Goal: Use online tool/utility: Use online tool/utility

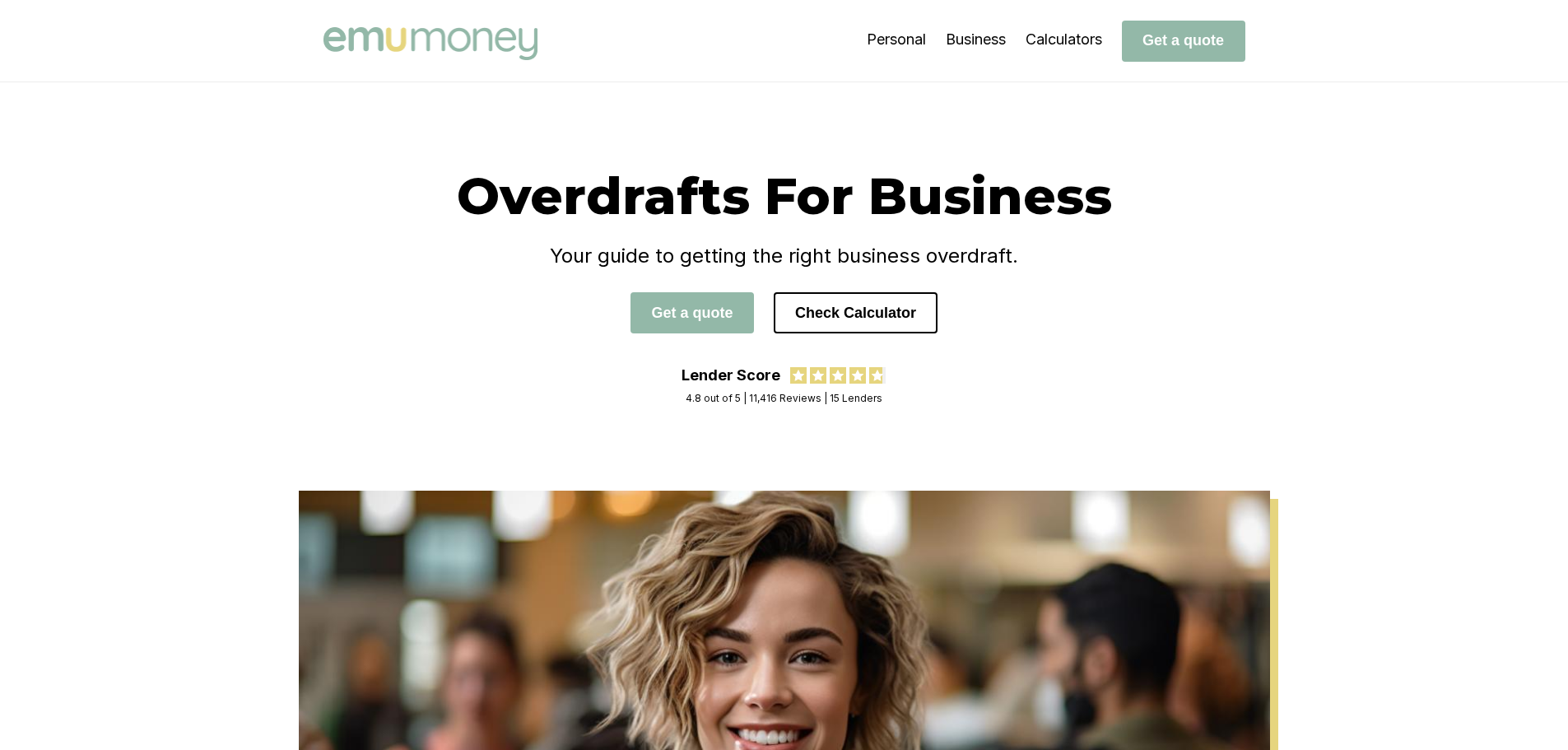
click at [855, 311] on button "Check Calculator" at bounding box center [855, 313] width 164 height 41
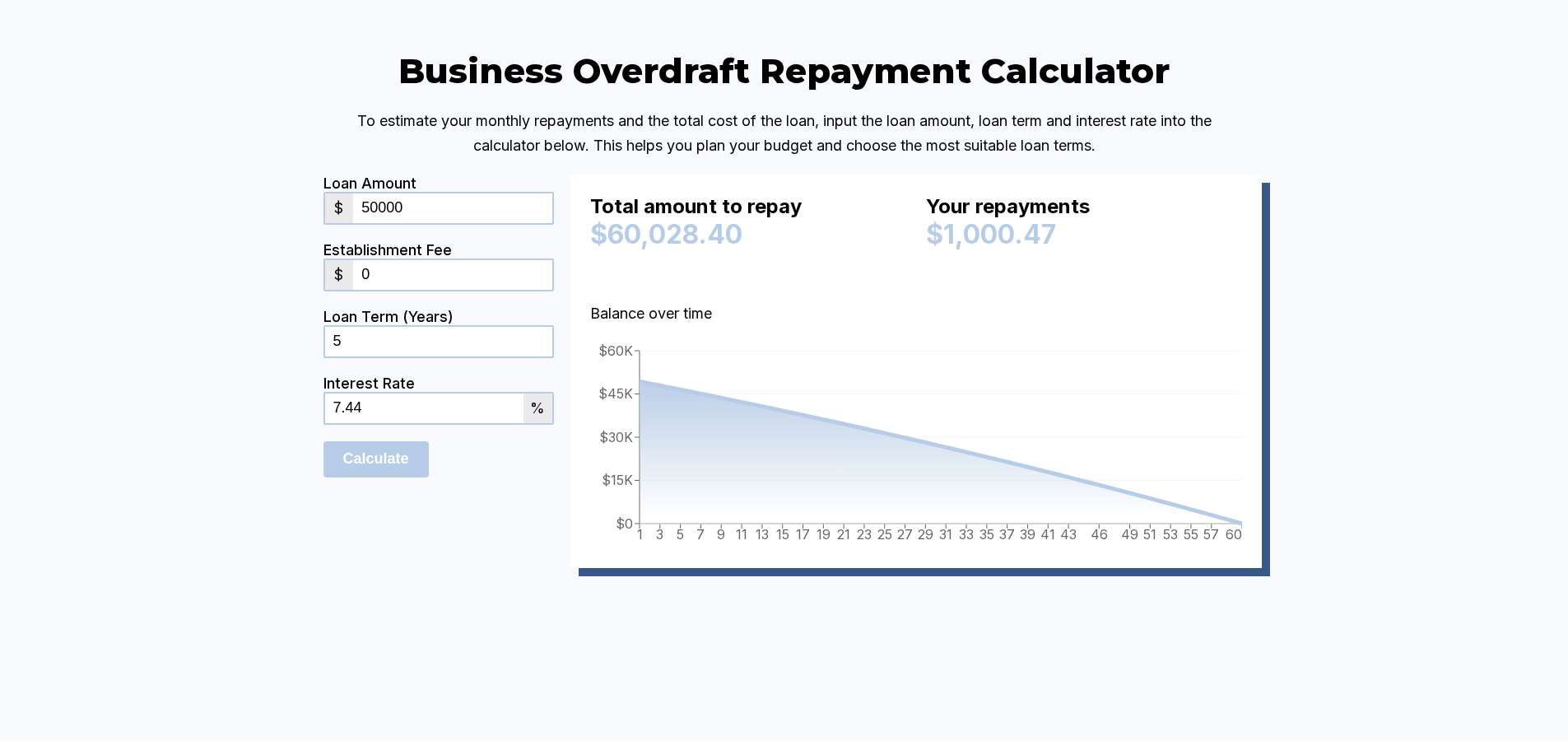
click at [421, 223] on input "50000" at bounding box center [452, 208] width 199 height 30
drag, startPoint x: 421, startPoint y: 282, endPoint x: 332, endPoint y: 285, distance: 89.1
click at [332, 225] on div "$ 50000" at bounding box center [439, 208] width 231 height 33
type input "512000"
click at [226, 314] on div "Business Overdraft Repayment Calculator To estimate your monthly repayments and…" at bounding box center [784, 333] width 1568 height 815
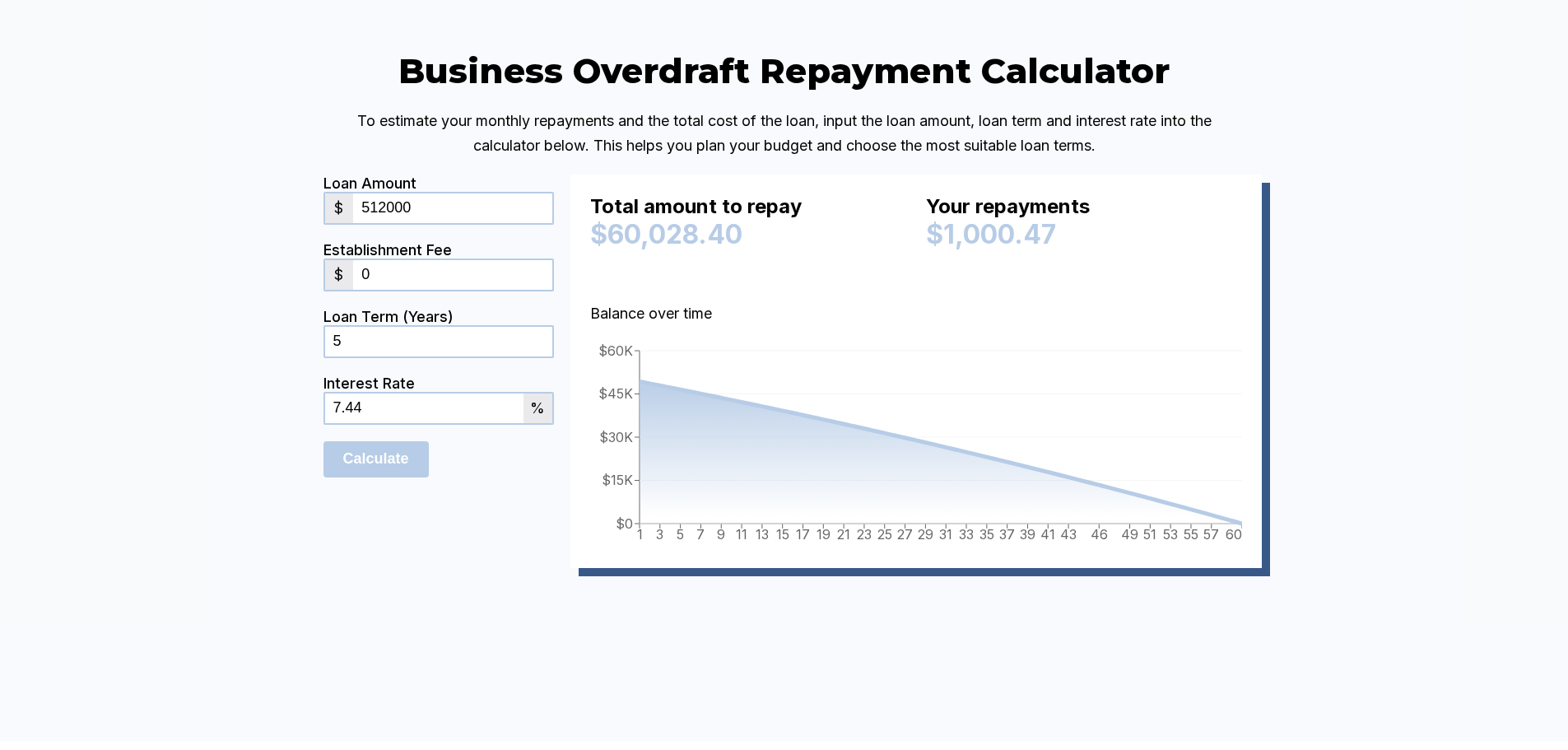
click at [417, 357] on input "5" at bounding box center [439, 342] width 227 height 30
click at [430, 424] on input "7.44" at bounding box center [424, 408] width 199 height 30
drag, startPoint x: 410, startPoint y: 479, endPoint x: 268, endPoint y: 481, distance: 142.0
click at [268, 481] on div "Business Overdraft Repayment Calculator To estimate your monthly repayments and…" at bounding box center [784, 333] width 1568 height 815
click at [265, 482] on div "Business Overdraft Repayment Calculator To estimate your monthly repayments and…" at bounding box center [784, 333] width 1568 height 815
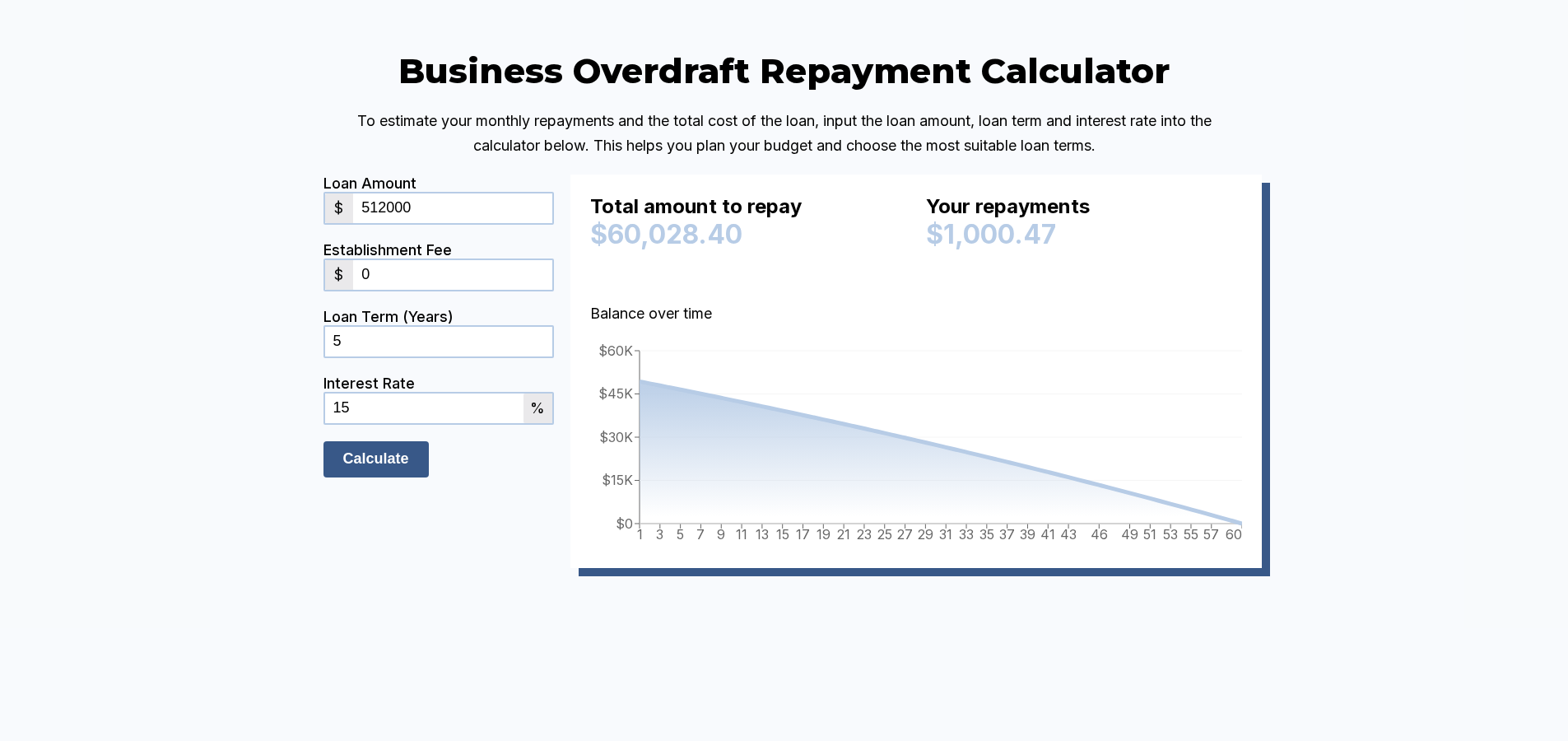
click at [377, 478] on input "Calculate" at bounding box center [376, 459] width 106 height 36
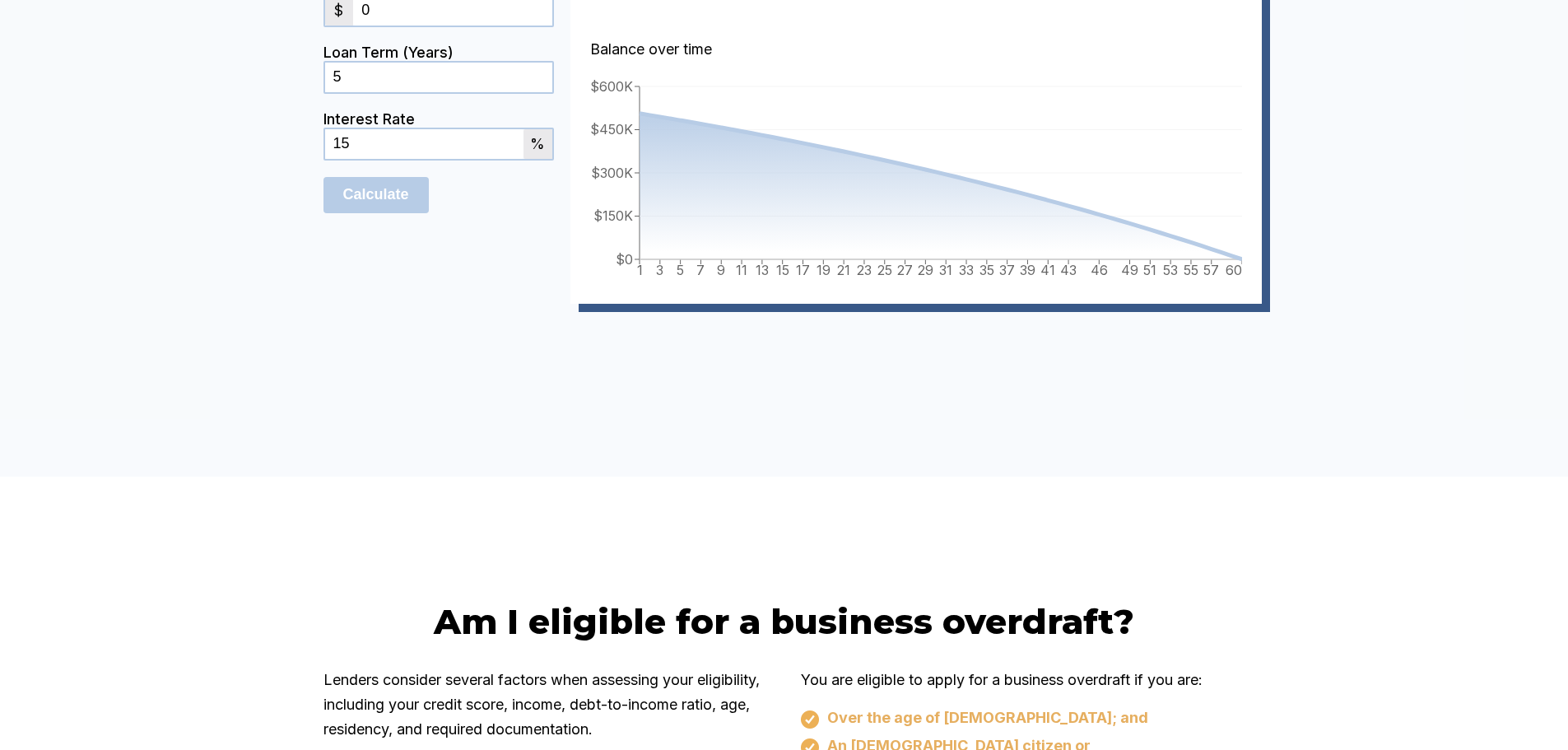
scroll to position [3742, 0]
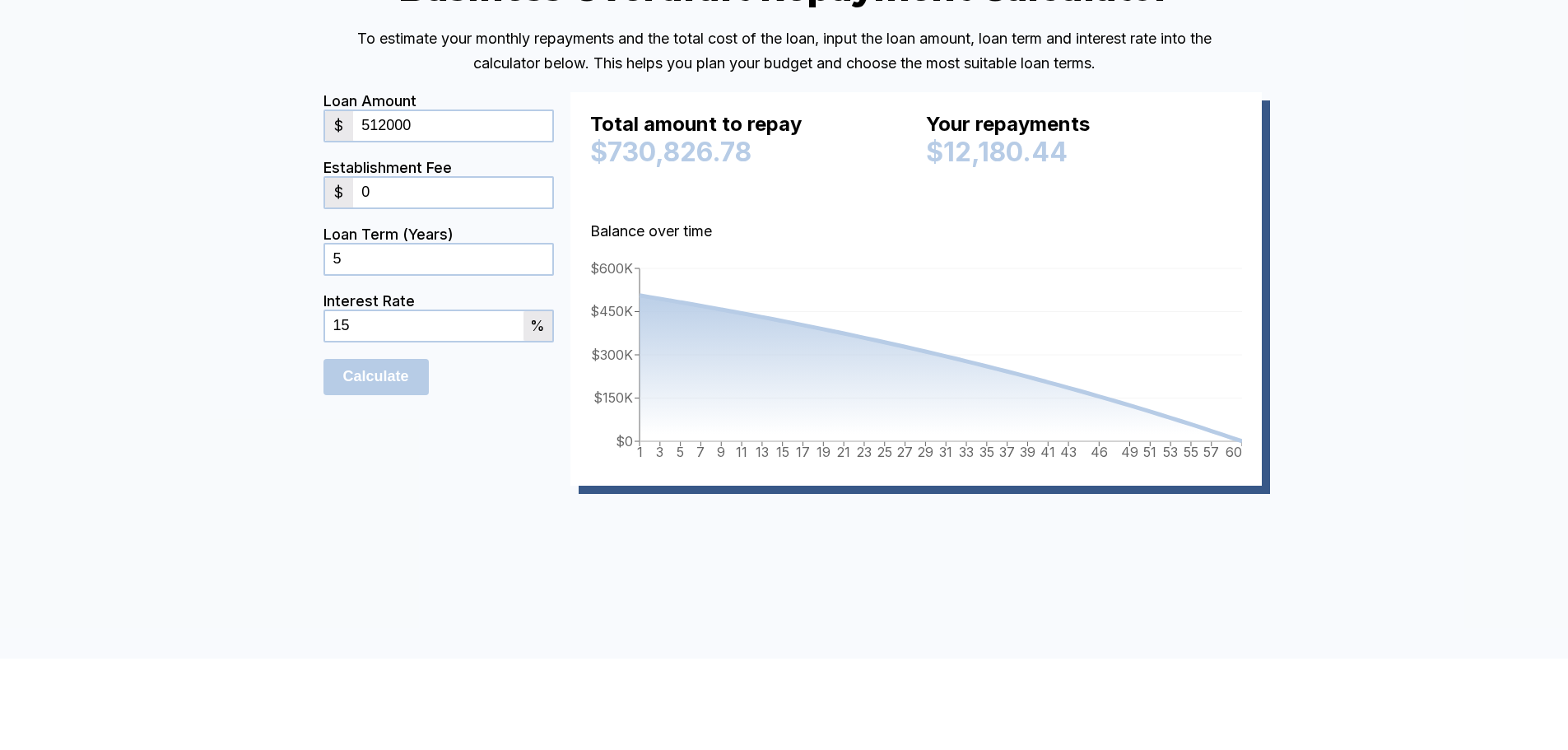
drag, startPoint x: 364, startPoint y: 402, endPoint x: 248, endPoint y: 377, distance: 118.7
click at [248, 377] on div "Business Overdraft Repayment Calculator To estimate your monthly repayments and…" at bounding box center [784, 251] width 1568 height 815
type input "13.2"
click at [395, 395] on input "Calculate" at bounding box center [376, 377] width 106 height 36
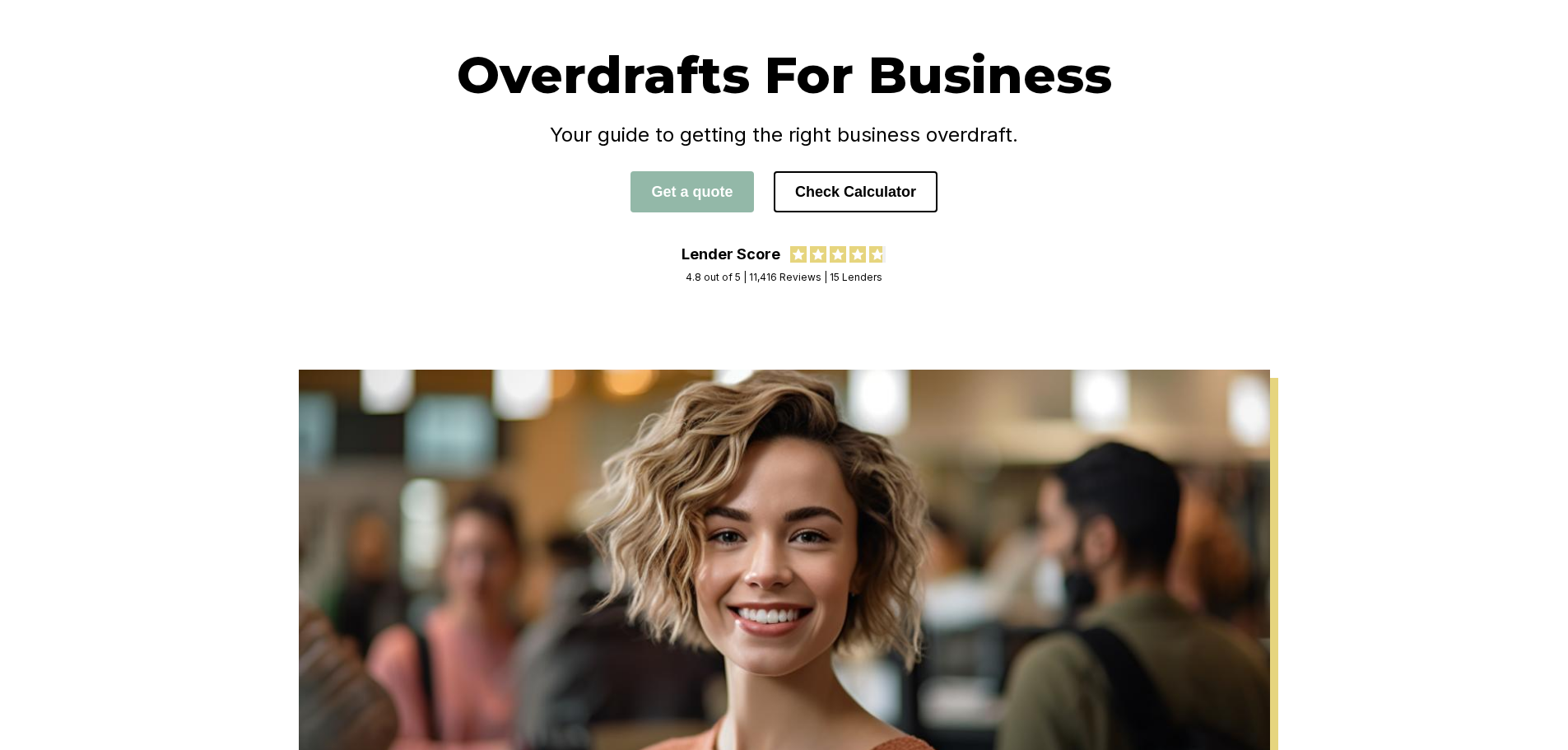
scroll to position [0, 0]
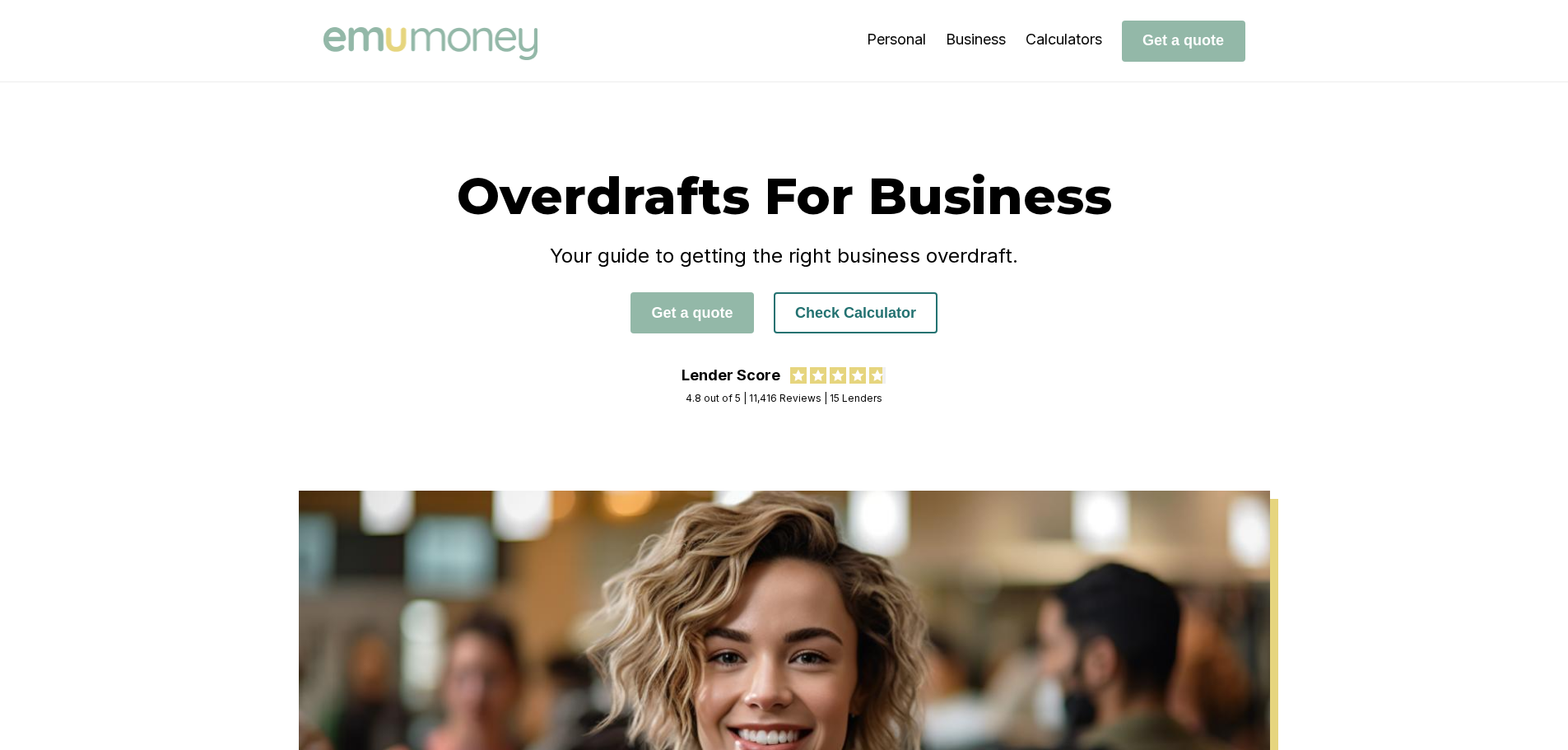
click at [882, 313] on button "Check Calculator" at bounding box center [855, 313] width 164 height 41
